Goal: Transaction & Acquisition: Book appointment/travel/reservation

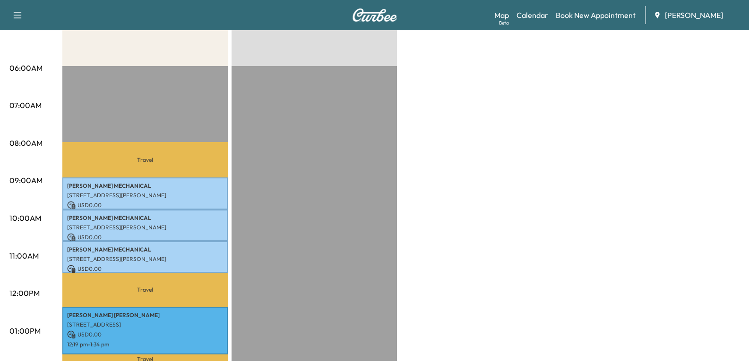
scroll to position [189, 0]
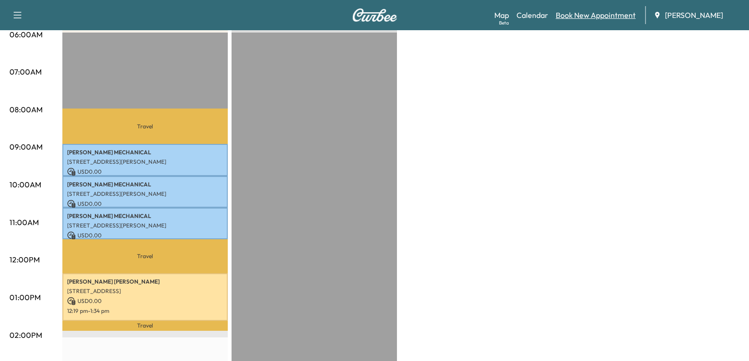
click at [584, 15] on link "Book New Appointment" at bounding box center [596, 14] width 80 height 11
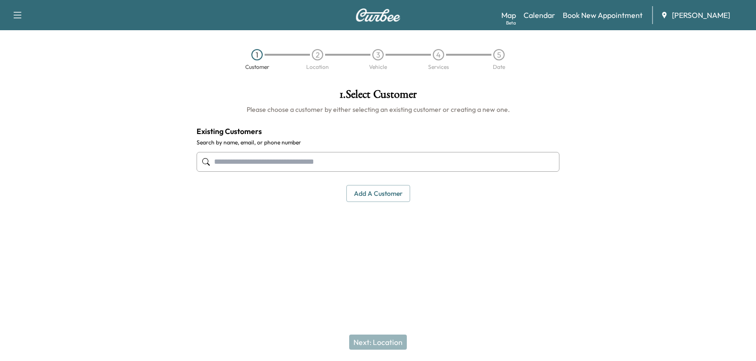
click at [292, 163] on input "text" at bounding box center [378, 162] width 363 height 20
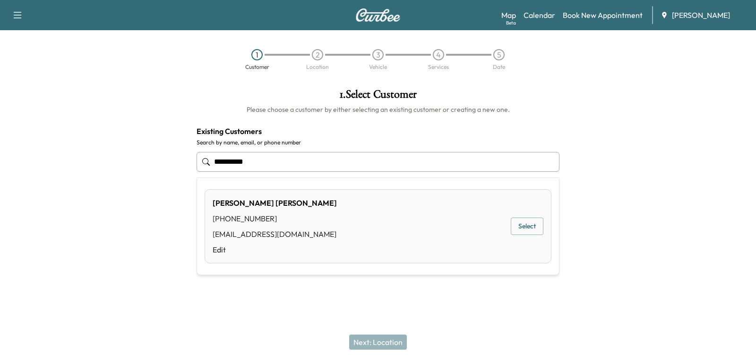
click at [519, 227] on button "Select" at bounding box center [527, 226] width 33 height 17
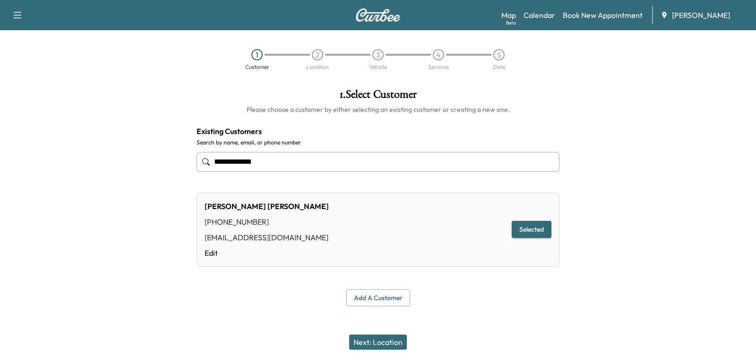
type input "**********"
click at [542, 230] on button "Selected" at bounding box center [532, 229] width 40 height 17
click at [362, 345] on button "Next: Location" at bounding box center [378, 342] width 58 height 15
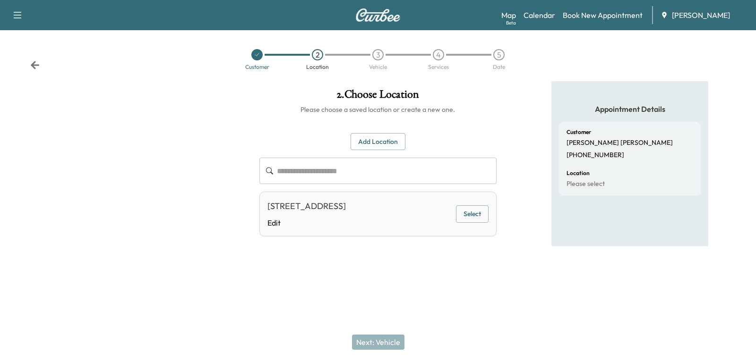
click at [487, 223] on button "Select" at bounding box center [472, 213] width 33 height 17
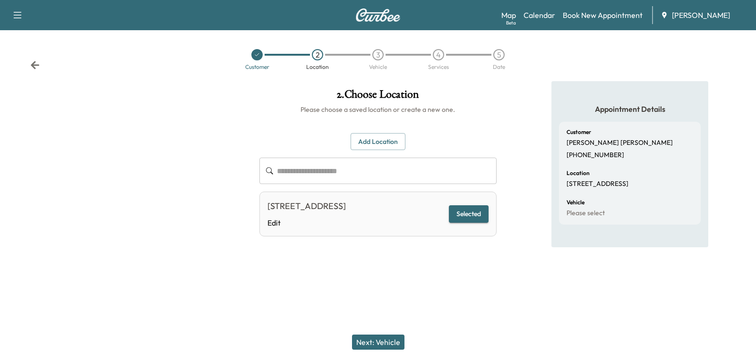
click at [36, 65] on icon at bounding box center [35, 65] width 9 height 8
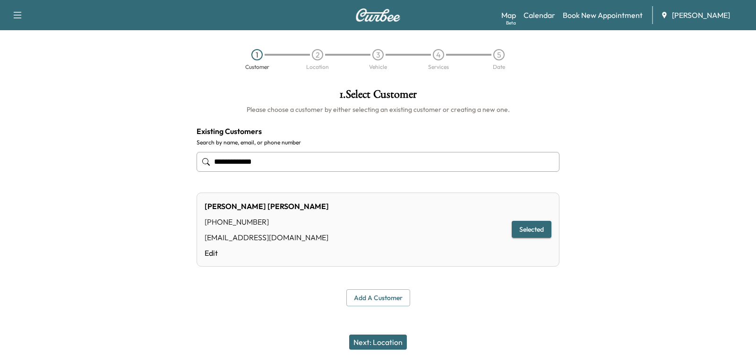
click at [36, 65] on div "1 Customer 2 Location 3 Vehicle 4 Services 5 Date" at bounding box center [378, 59] width 756 height 43
drag, startPoint x: 322, startPoint y: 160, endPoint x: 107, endPoint y: 166, distance: 214.6
click at [107, 166] on div "**********" at bounding box center [378, 197] width 756 height 233
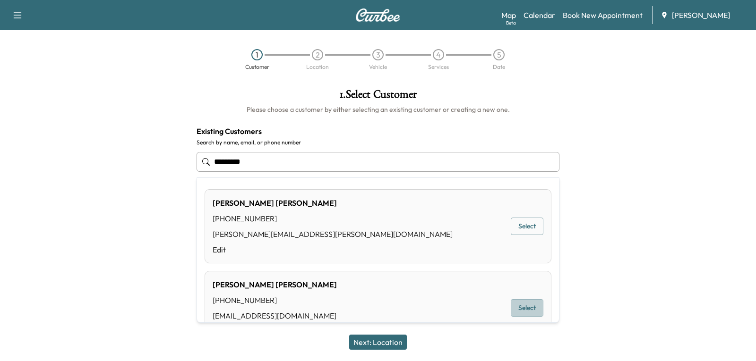
click at [533, 312] on button "Select" at bounding box center [527, 308] width 33 height 17
type input "**********"
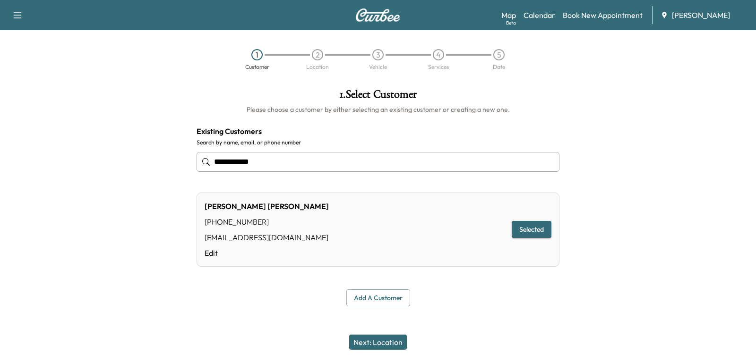
click at [379, 344] on button "Next: Location" at bounding box center [378, 342] width 58 height 15
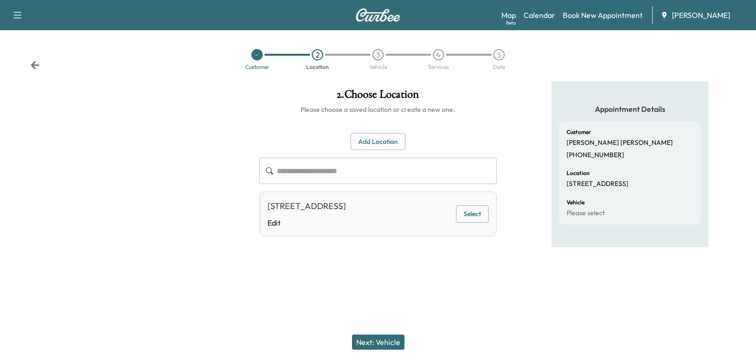
click at [469, 214] on button "Select" at bounding box center [472, 213] width 33 height 17
click at [382, 342] on button "Next: Vehicle" at bounding box center [378, 342] width 52 height 15
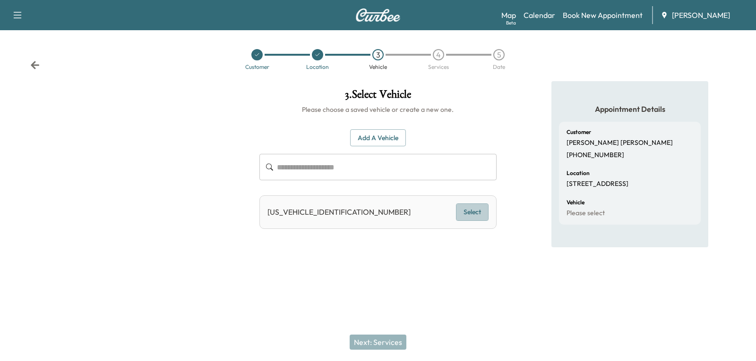
click at [469, 210] on button "Select" at bounding box center [472, 212] width 33 height 17
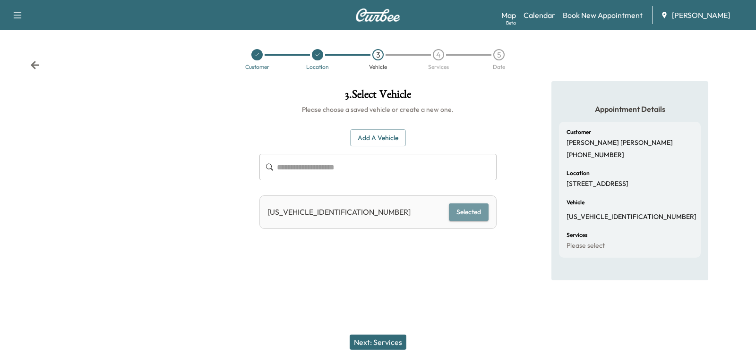
click at [470, 216] on button "Selected" at bounding box center [469, 212] width 40 height 17
click at [378, 346] on button "Next: Services" at bounding box center [378, 342] width 57 height 15
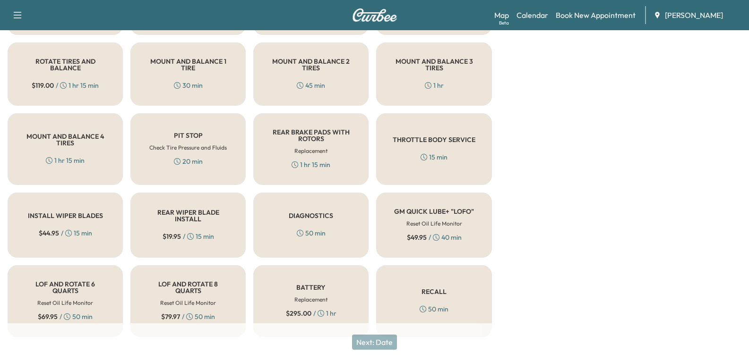
scroll to position [307, 0]
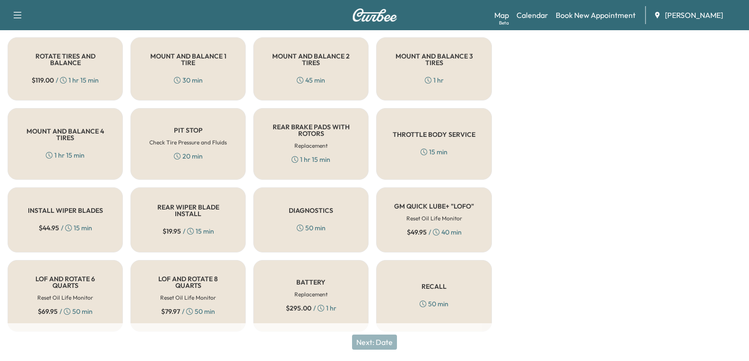
click at [69, 294] on h6 "Reset Oil Life Monitor" at bounding box center [65, 298] width 56 height 9
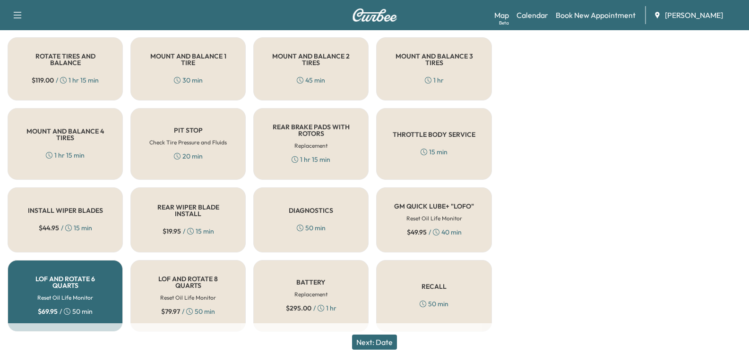
click at [371, 342] on button "Next: Date" at bounding box center [374, 342] width 45 height 15
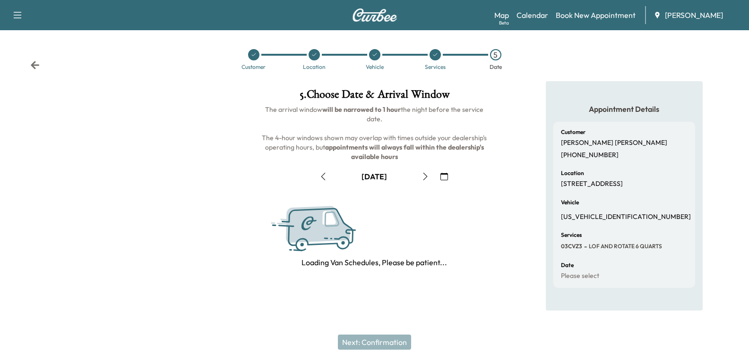
scroll to position [0, 0]
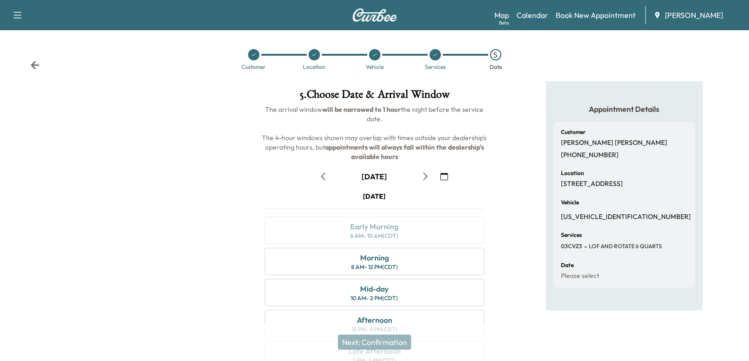
click at [322, 181] on button "button" at bounding box center [323, 176] width 16 height 15
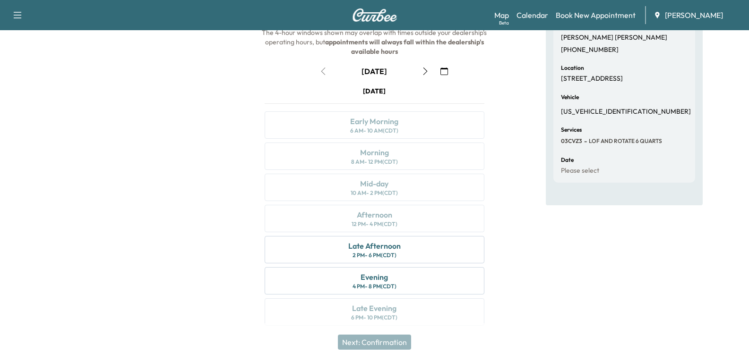
scroll to position [111, 0]
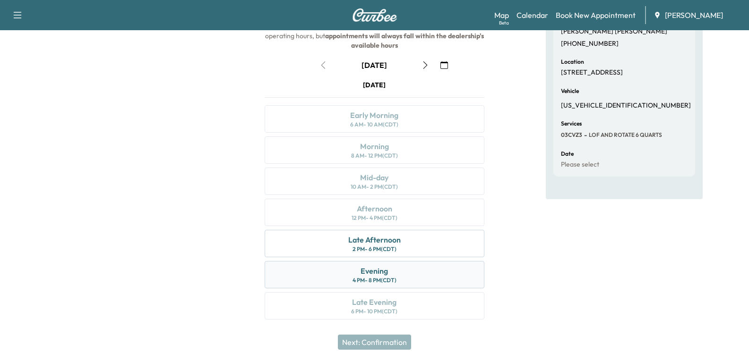
click at [385, 280] on div "4 PM - 8 PM (CDT)" at bounding box center [374, 281] width 44 height 8
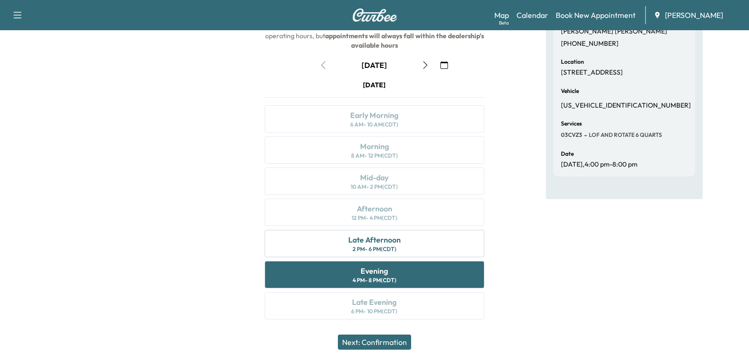
click at [379, 345] on button "Next: Confirmation" at bounding box center [374, 342] width 73 height 15
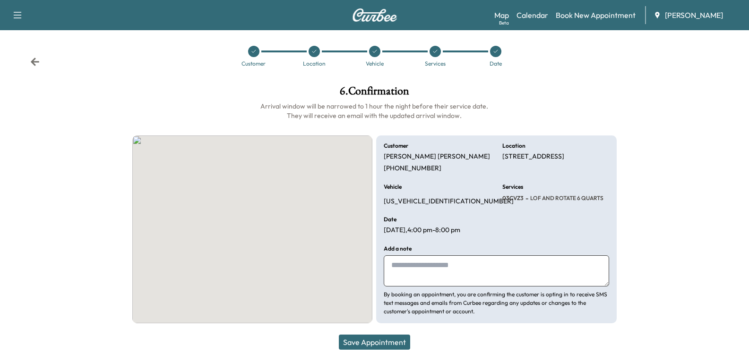
scroll to position [3, 0]
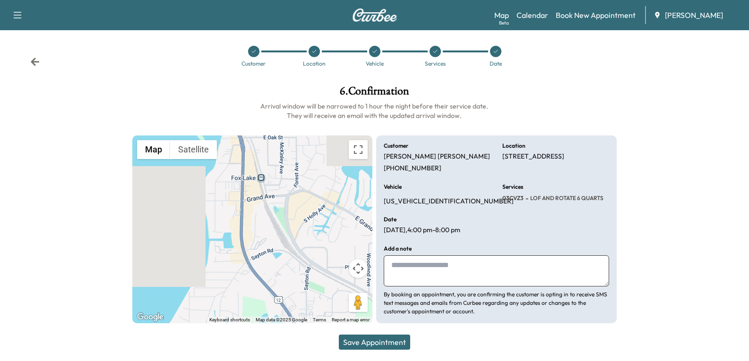
click at [412, 268] on textarea at bounding box center [496, 271] width 225 height 31
click at [424, 256] on textarea at bounding box center [496, 271] width 225 height 31
type textarea "*"
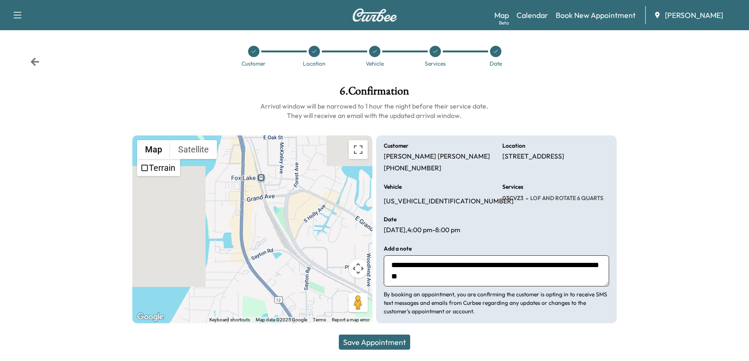
click at [512, 282] on textarea "**********" at bounding box center [496, 271] width 225 height 31
click at [583, 277] on textarea "**********" at bounding box center [496, 271] width 225 height 31
paste textarea "**********"
type textarea "**********"
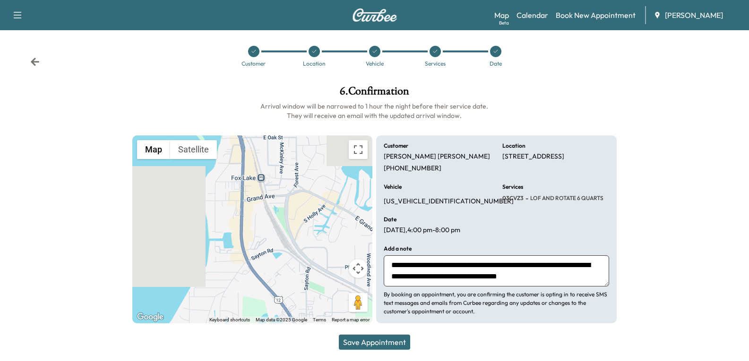
click at [377, 341] on button "Save Appointment" at bounding box center [374, 342] width 71 height 15
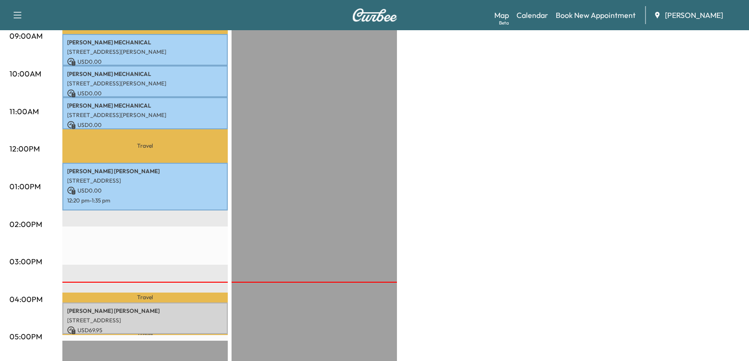
scroll to position [283, 0]
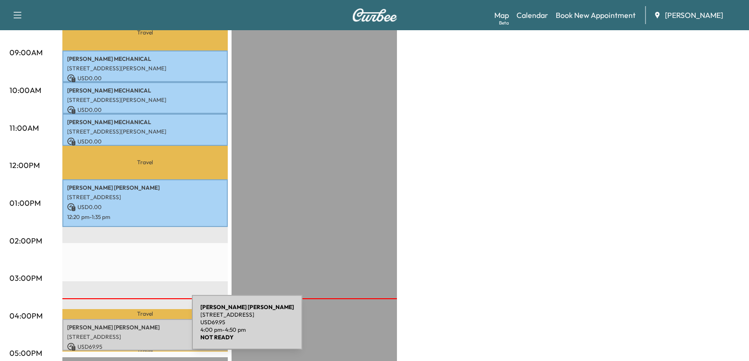
click at [121, 328] on div "[PERSON_NAME] [STREET_ADDRESS] USD 69.95 4:00 pm - 4:50 pm" at bounding box center [144, 335] width 165 height 32
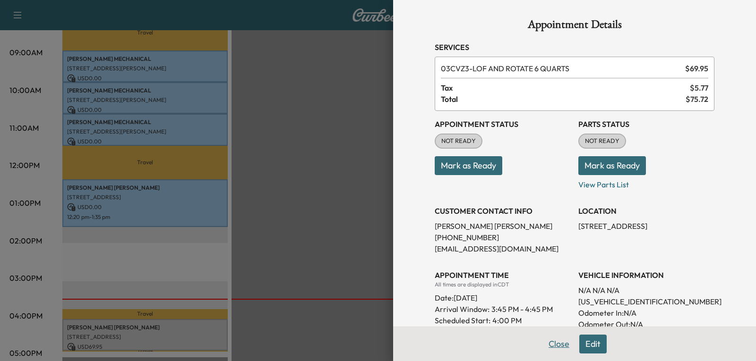
click at [549, 340] on button "Close" at bounding box center [558, 344] width 33 height 19
